Goal: Information Seeking & Learning: Learn about a topic

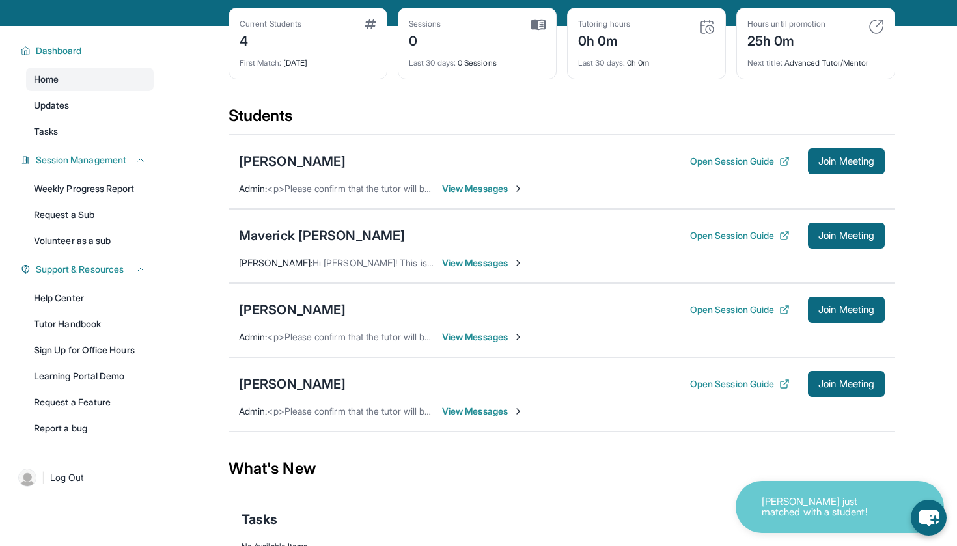
scroll to position [57, 0]
click at [308, 241] on div "Maverick [PERSON_NAME]" at bounding box center [322, 235] width 166 height 18
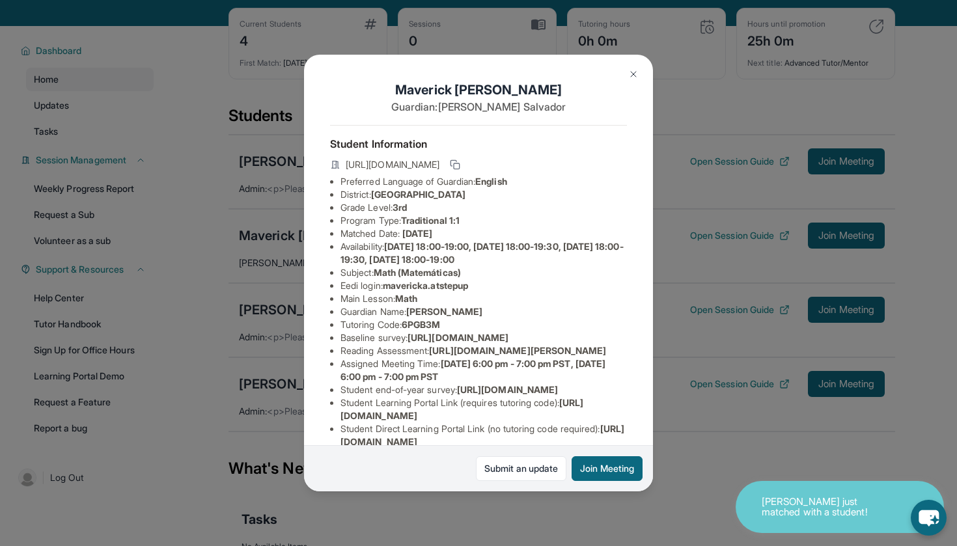
drag, startPoint x: 377, startPoint y: 196, endPoint x: 520, endPoint y: 193, distance: 142.5
click at [520, 193] on li "District: [GEOGRAPHIC_DATA]" at bounding box center [483, 194] width 286 height 13
copy li "[GEOGRAPHIC_DATA]"
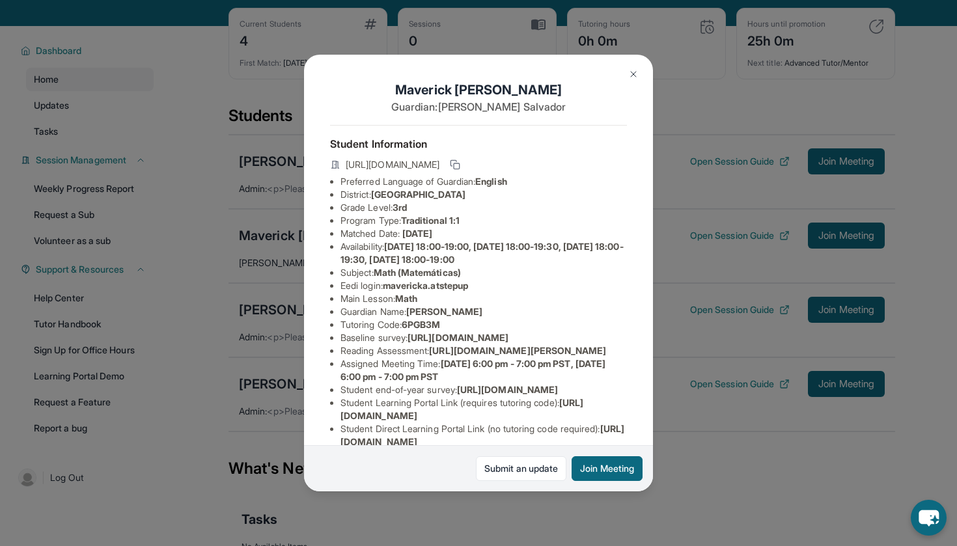
click at [629, 75] on img at bounding box center [633, 74] width 10 height 10
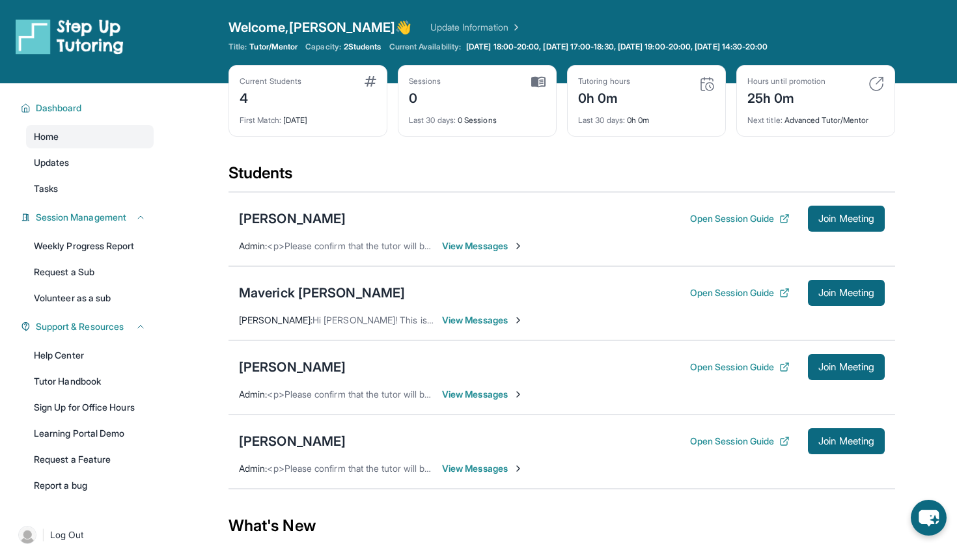
scroll to position [120, 0]
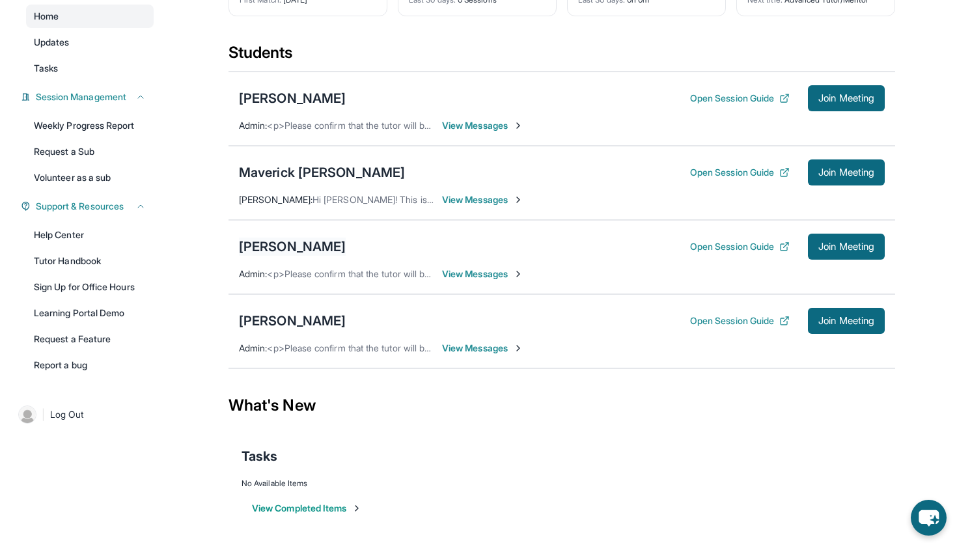
click at [288, 249] on div "[PERSON_NAME]" at bounding box center [292, 247] width 107 height 18
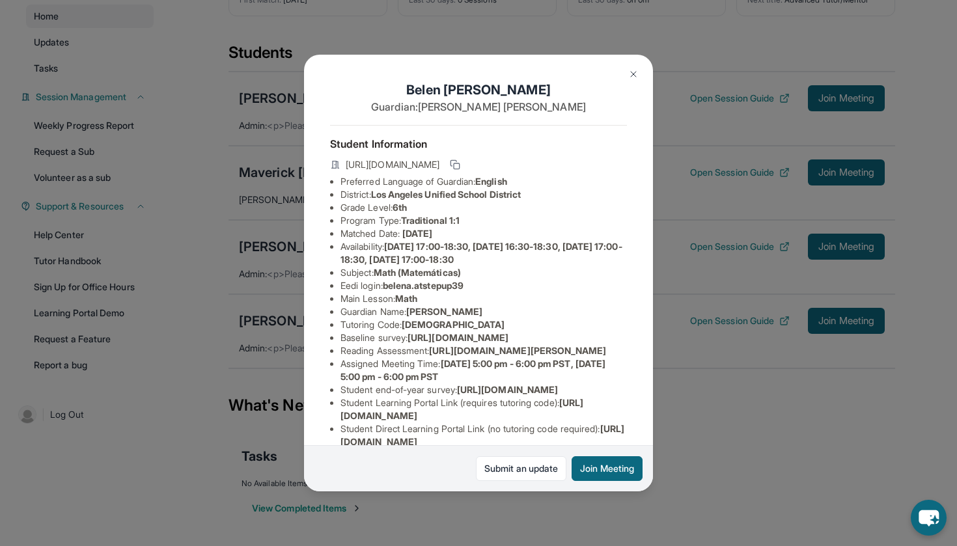
click at [626, 74] on button at bounding box center [633, 74] width 26 height 26
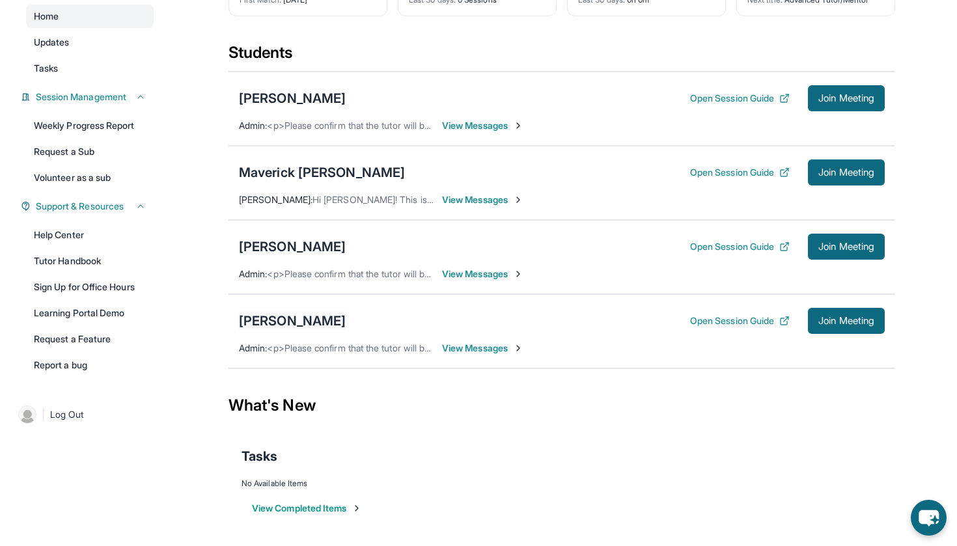
click at [257, 322] on div "[PERSON_NAME]" at bounding box center [292, 321] width 107 height 18
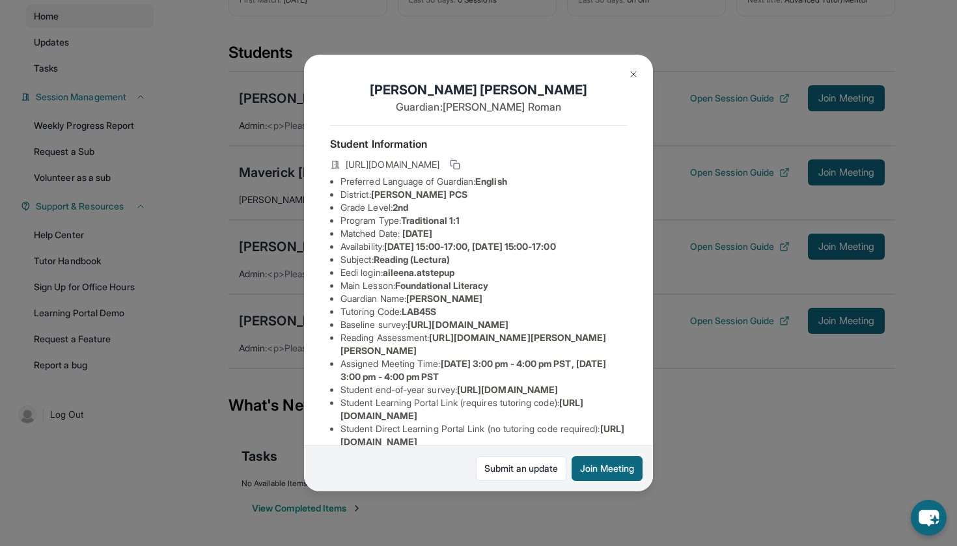
drag, startPoint x: 375, startPoint y: 194, endPoint x: 464, endPoint y: 195, distance: 88.5
click at [464, 195] on li "District: [PERSON_NAME] PCS" at bounding box center [483, 194] width 286 height 13
copy li "[PERSON_NAME] PCS"
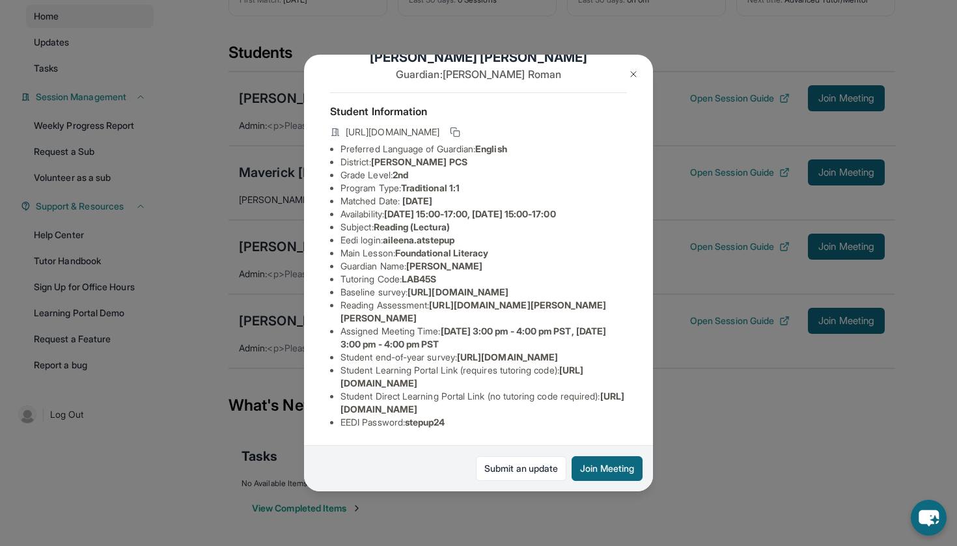
scroll to position [124, 0]
click at [632, 72] on img at bounding box center [633, 74] width 10 height 10
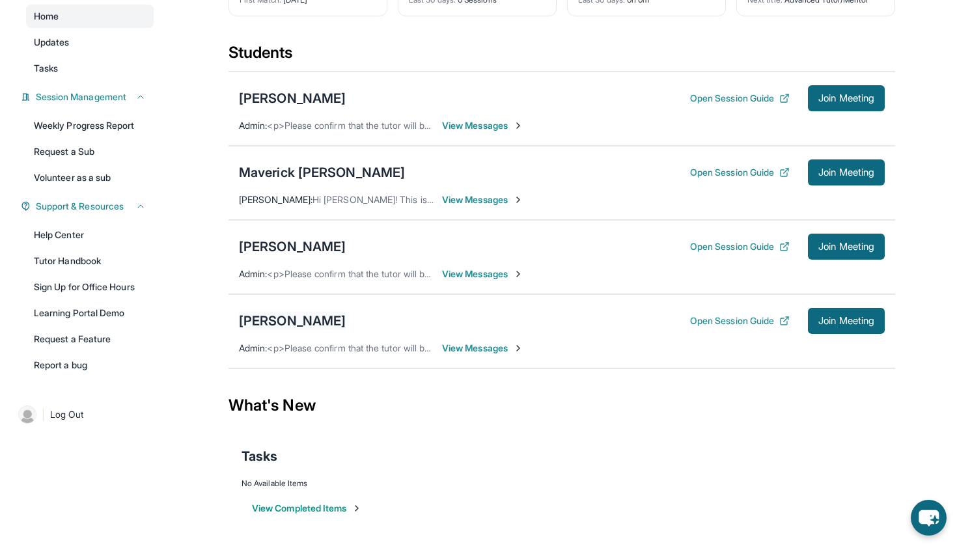
click at [311, 317] on div "[PERSON_NAME]" at bounding box center [292, 321] width 107 height 18
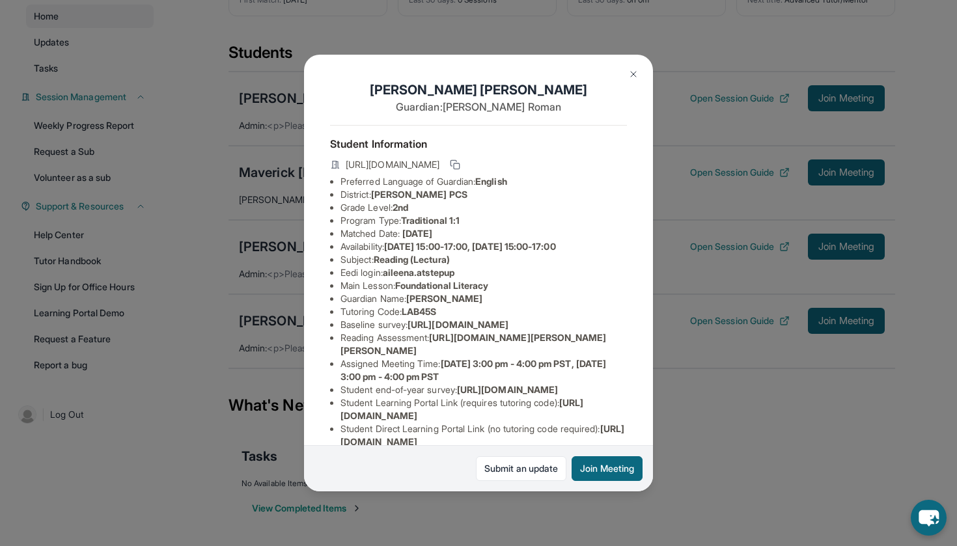
click at [632, 75] on img at bounding box center [633, 74] width 10 height 10
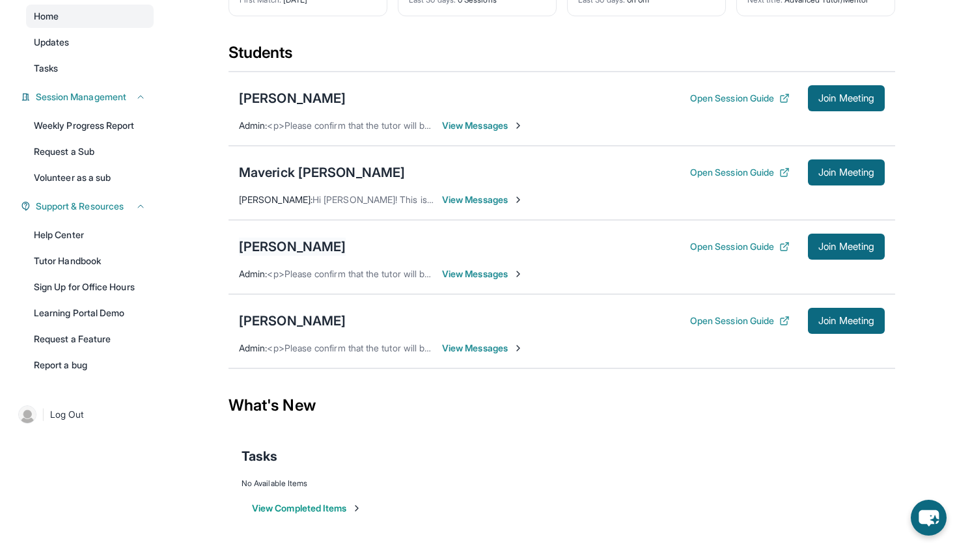
click at [310, 243] on div "[PERSON_NAME]" at bounding box center [292, 247] width 107 height 18
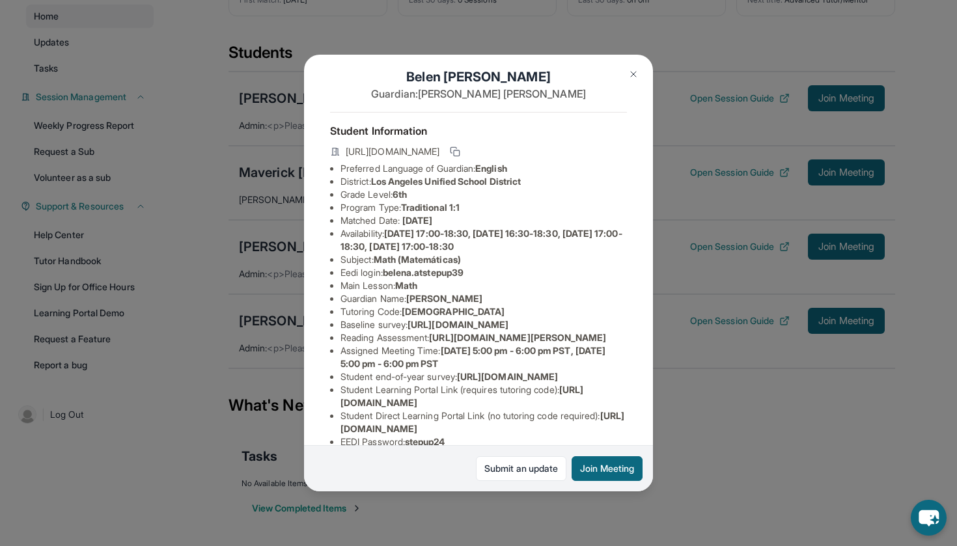
scroll to position [16, 0]
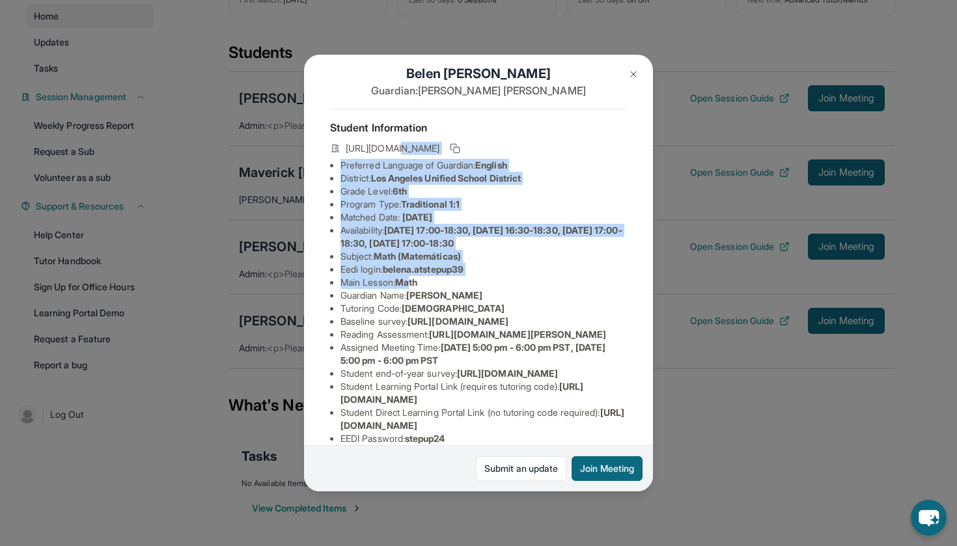
drag, startPoint x: 392, startPoint y: 143, endPoint x: 414, endPoint y: 286, distance: 145.4
click at [414, 286] on div "Student Information https://student-portal.stepuptutoring.org/student/HZMXRU Pr…" at bounding box center [478, 282] width 297 height 347
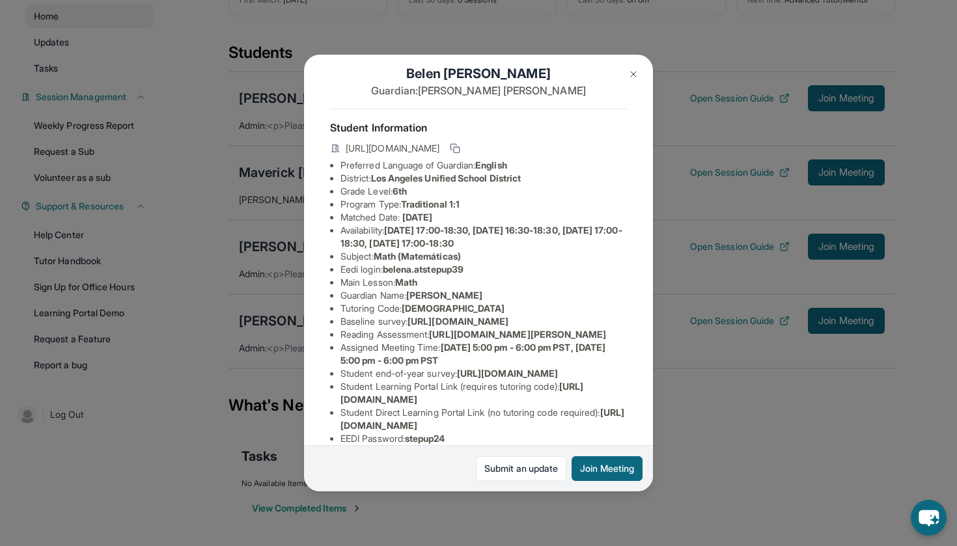
click at [435, 280] on li "Main Lesson : Math" at bounding box center [483, 282] width 286 height 13
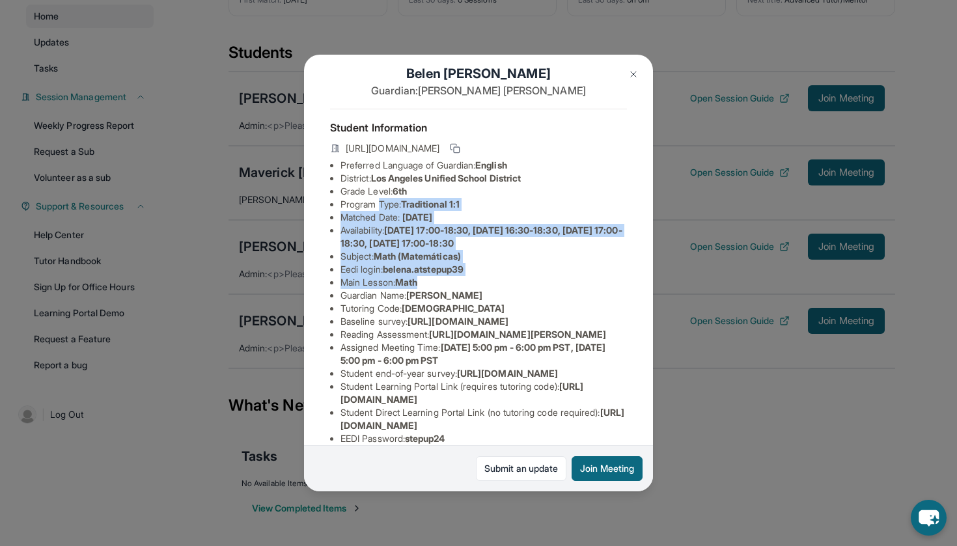
drag, startPoint x: 439, startPoint y: 282, endPoint x: 377, endPoint y: 211, distance: 93.6
click at [378, 210] on ul "Preferred Language of Guardian: English District: Los Angeles Unified School Di…" at bounding box center [478, 302] width 297 height 286
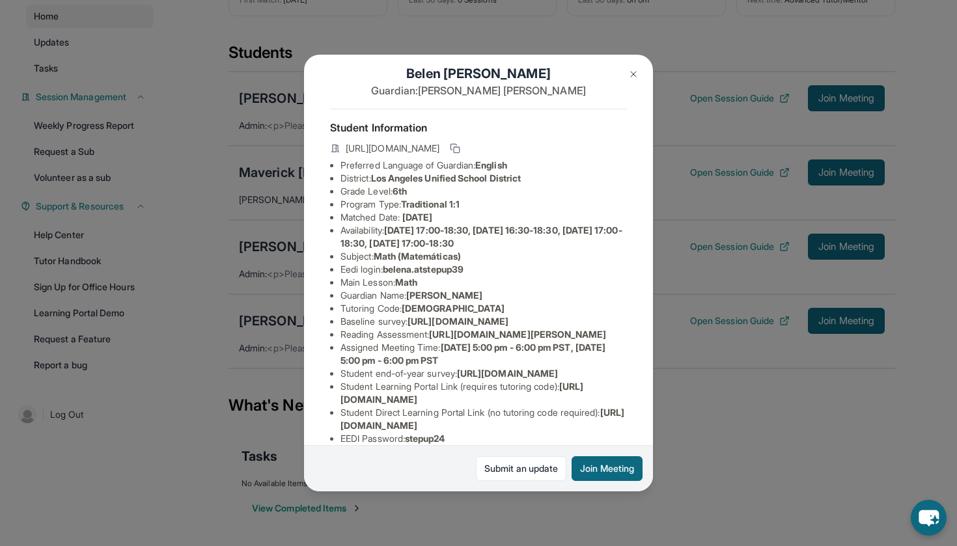
click at [370, 277] on li "Main Lesson : Math" at bounding box center [483, 282] width 286 height 13
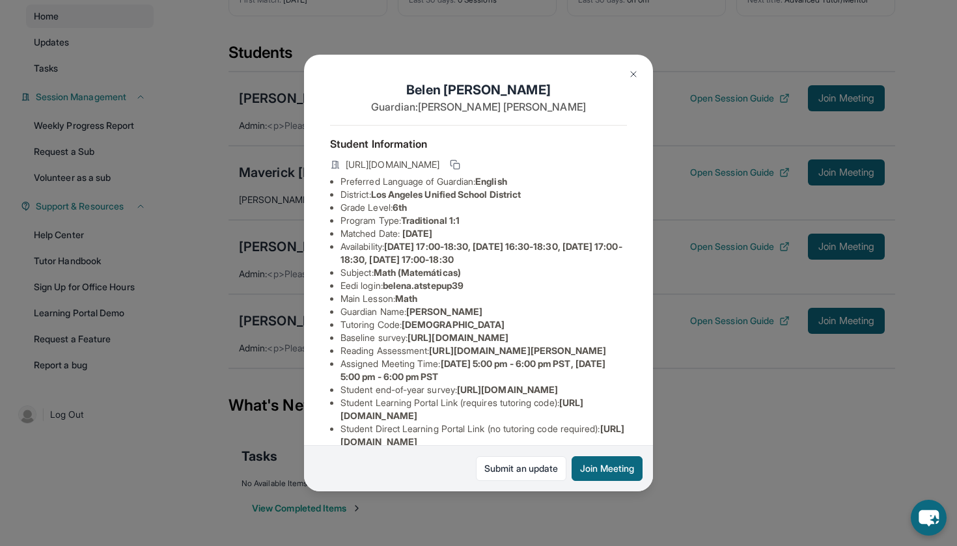
scroll to position [0, 0]
click at [629, 73] on img at bounding box center [633, 74] width 10 height 10
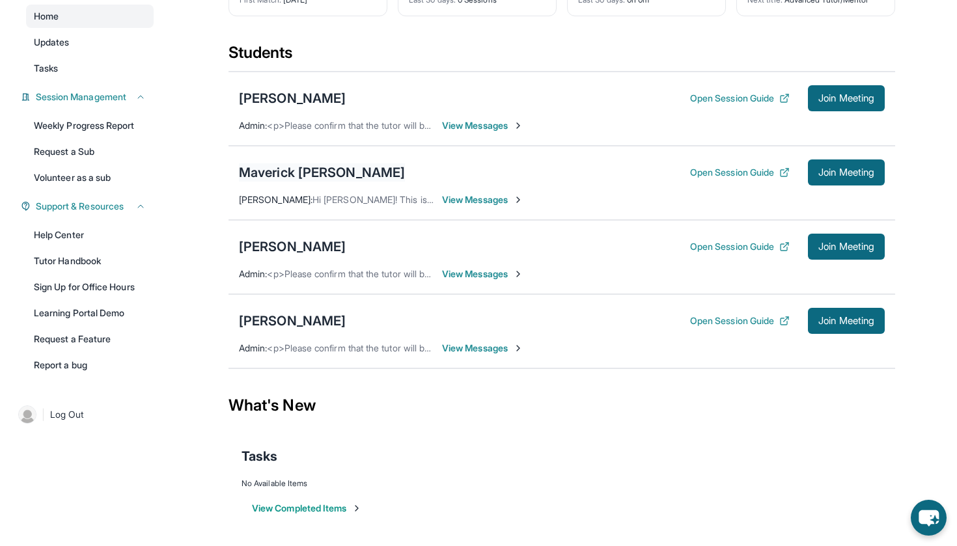
click at [252, 172] on div "Maverick [PERSON_NAME]" at bounding box center [322, 172] width 166 height 18
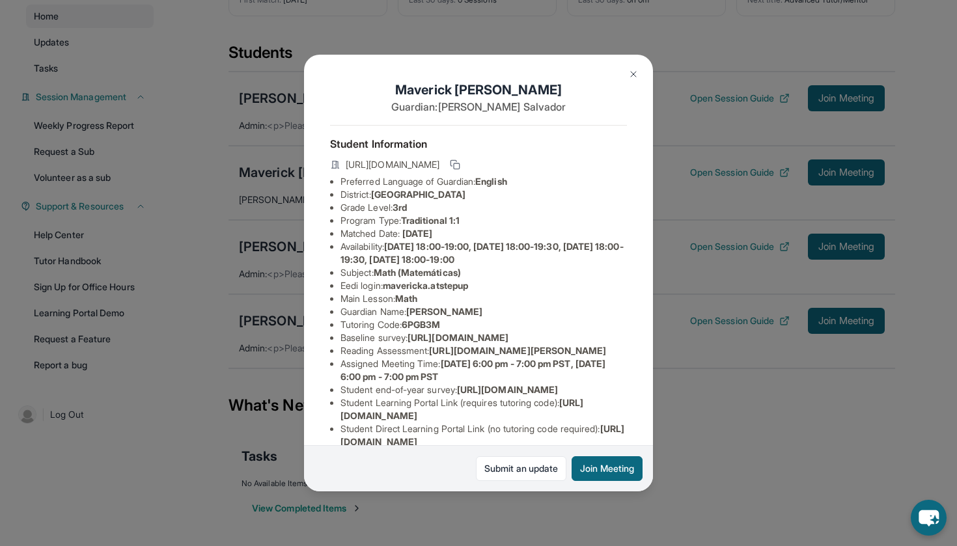
click at [630, 74] on img at bounding box center [633, 74] width 10 height 10
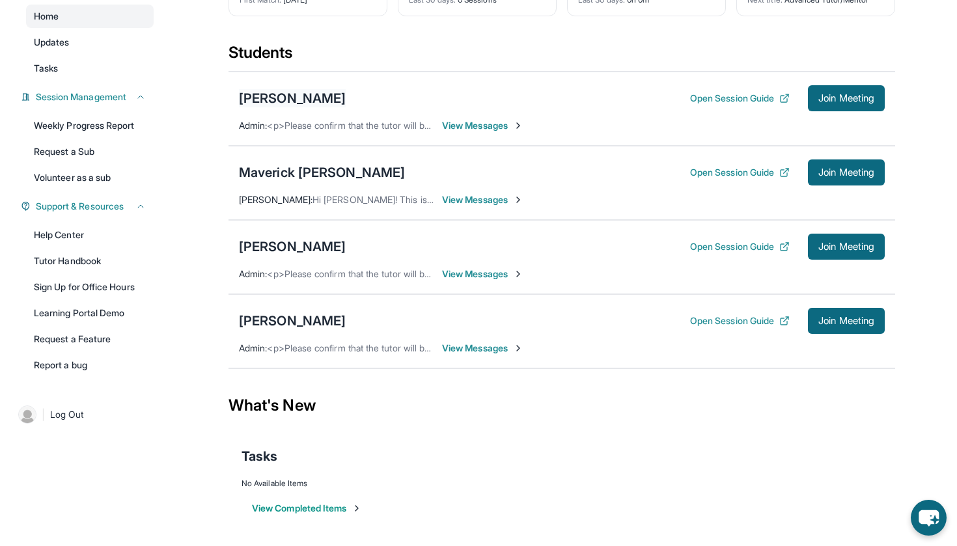
click at [308, 103] on div "[PERSON_NAME]" at bounding box center [292, 98] width 107 height 18
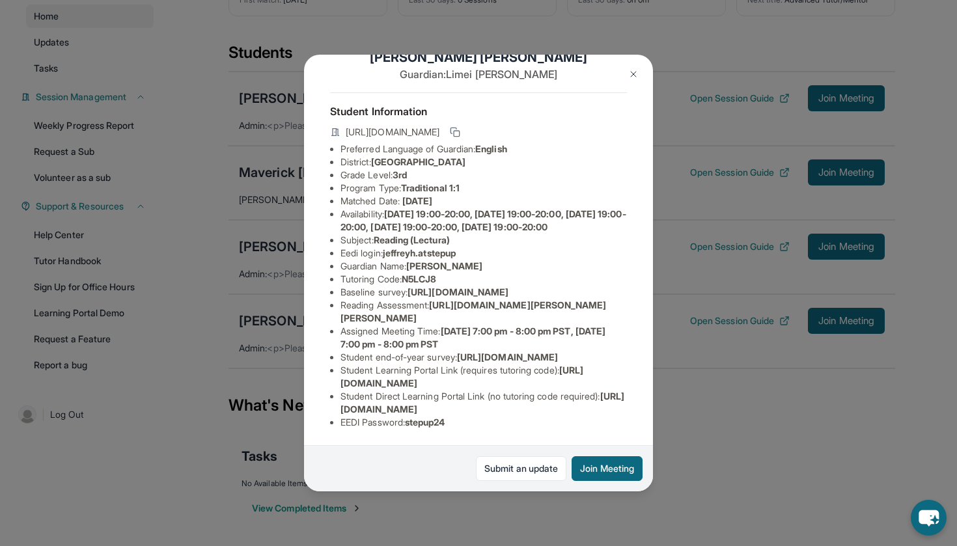
scroll to position [42, 0]
click at [624, 68] on button at bounding box center [633, 74] width 26 height 26
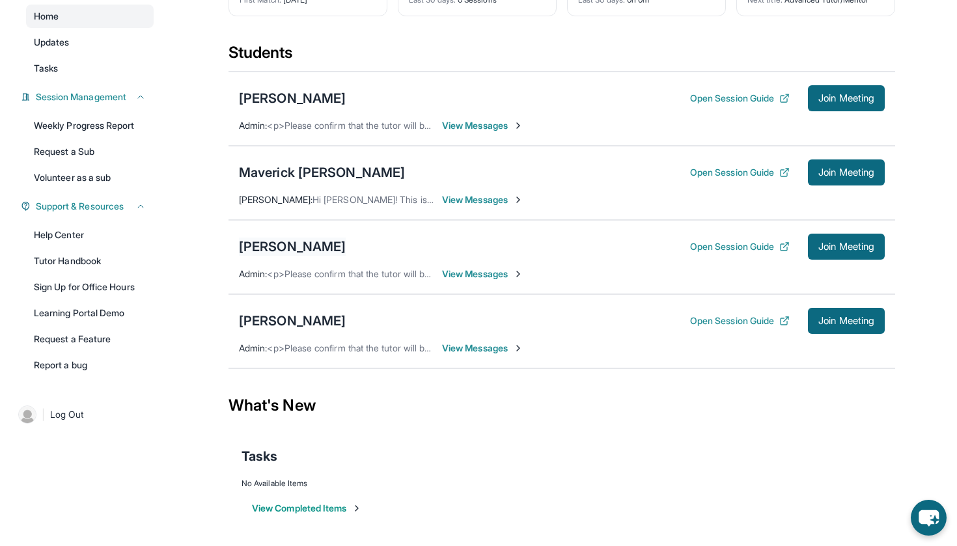
click at [264, 251] on div "[PERSON_NAME]" at bounding box center [292, 247] width 107 height 18
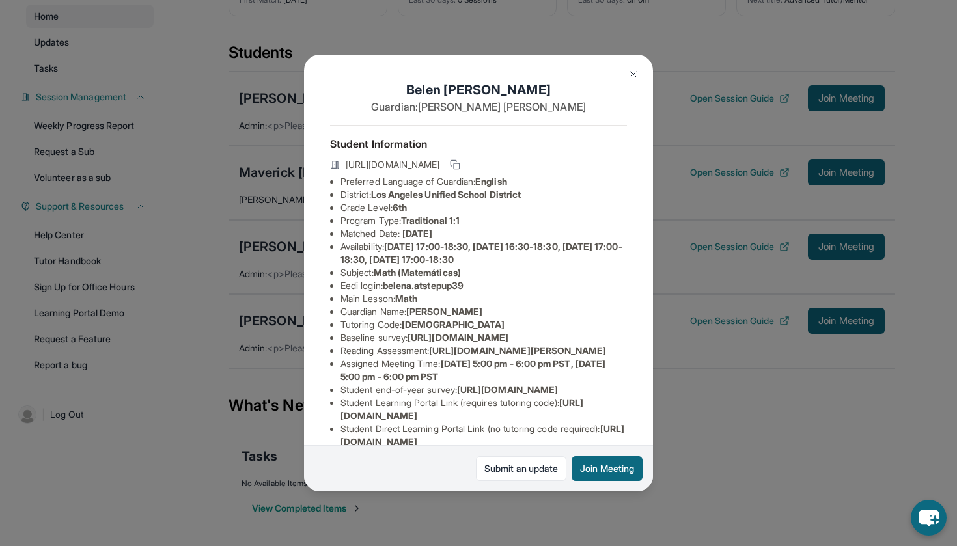
click at [637, 66] on button at bounding box center [633, 74] width 26 height 26
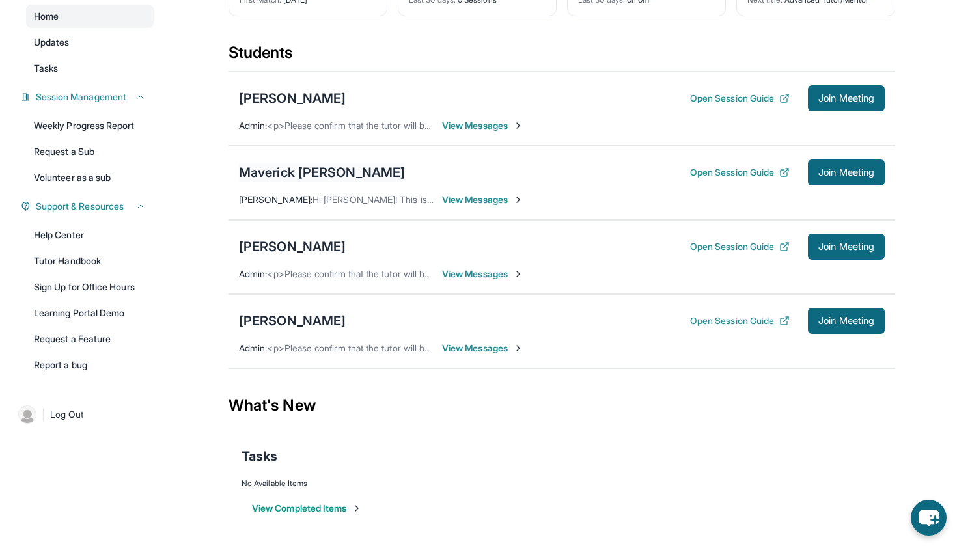
click at [277, 169] on div "Maverick [PERSON_NAME]" at bounding box center [322, 172] width 166 height 18
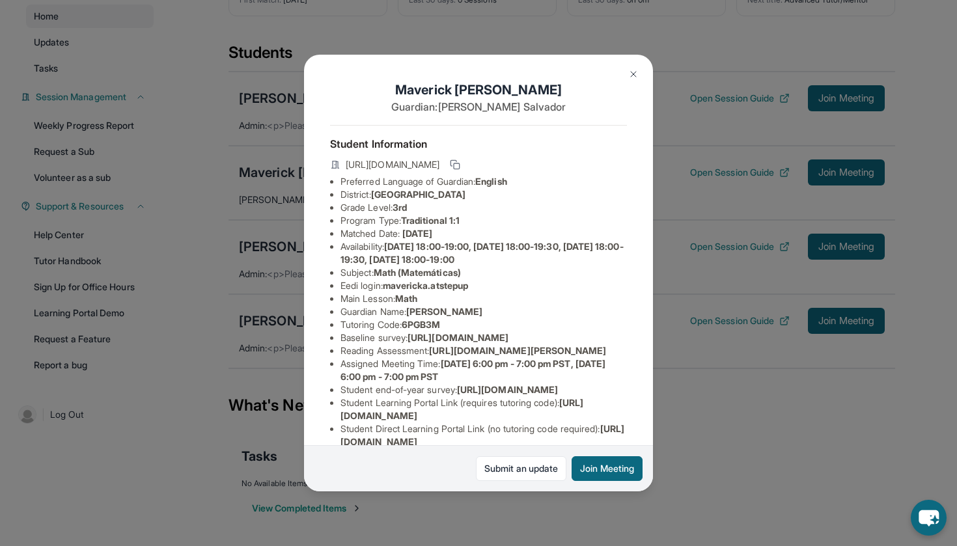
scroll to position [16, 0]
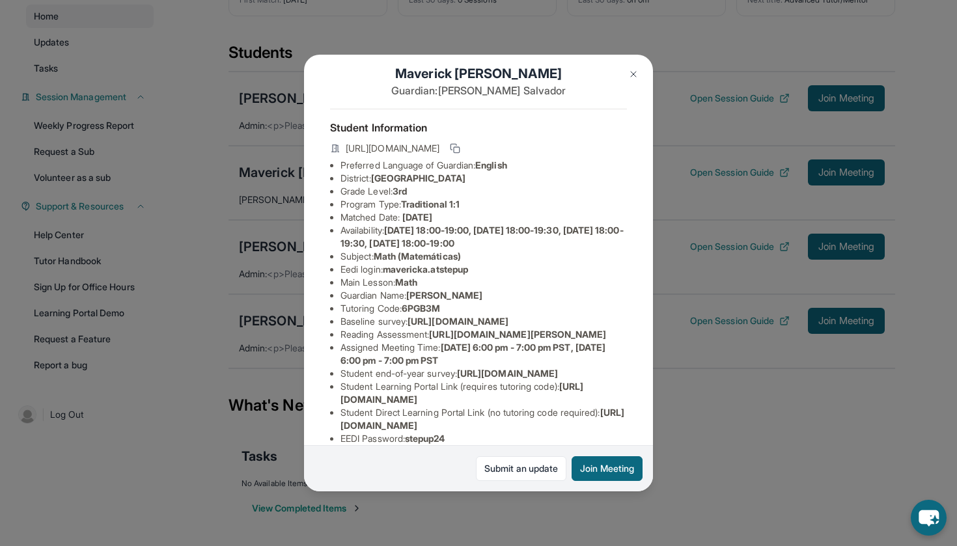
click at [634, 75] on img at bounding box center [633, 74] width 10 height 10
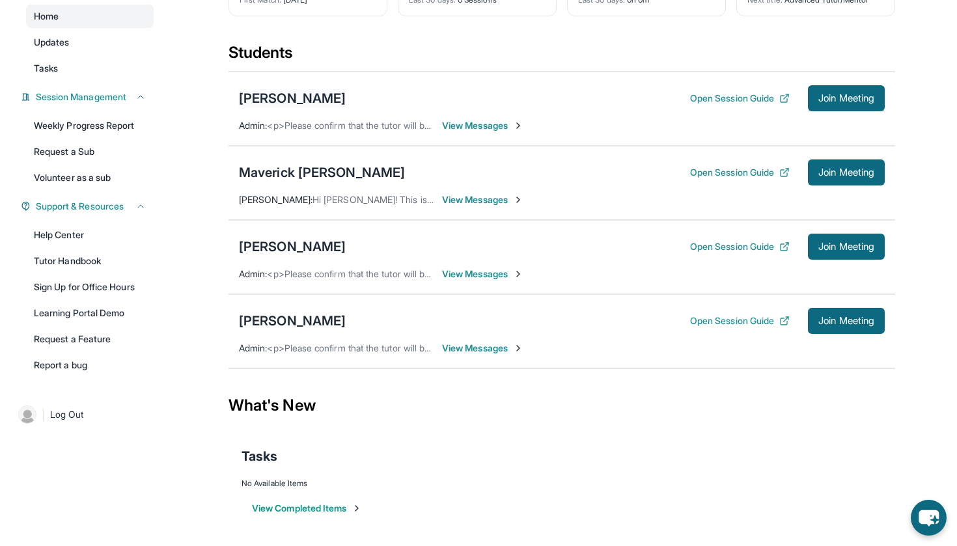
click at [303, 100] on div "[PERSON_NAME]" at bounding box center [292, 98] width 107 height 18
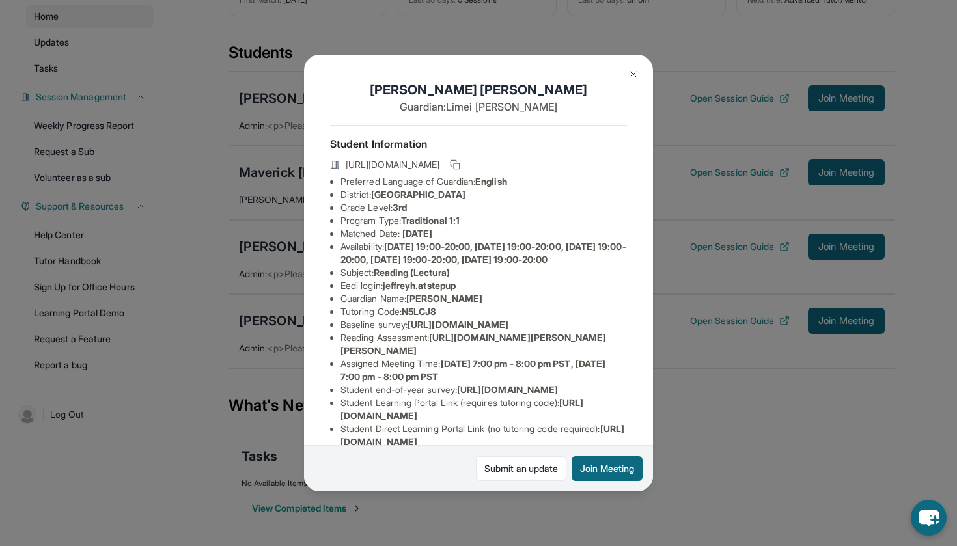
scroll to position [0, 0]
click at [632, 70] on img at bounding box center [633, 74] width 10 height 10
